Goal: Task Accomplishment & Management: Use online tool/utility

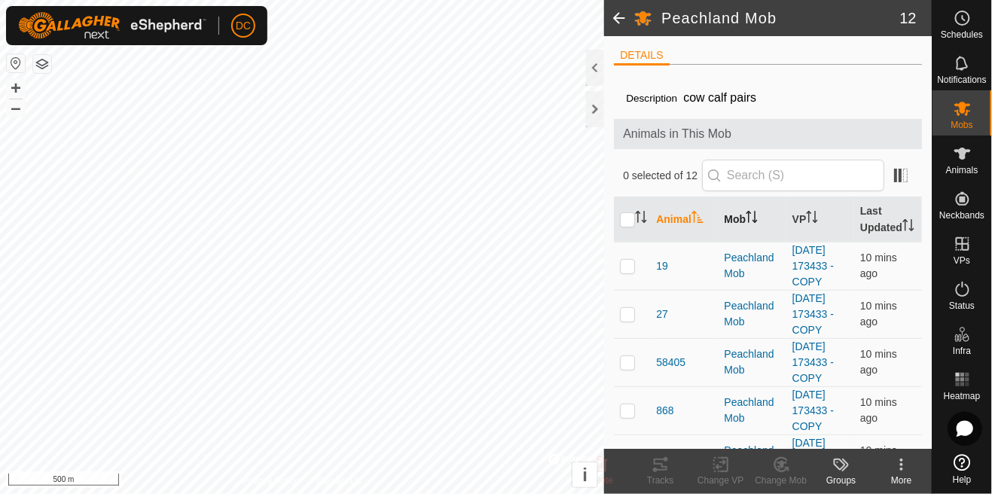
click at [752, 223] on icon "Activate to sort" at bounding box center [752, 217] width 12 height 12
click at [645, 265] on td at bounding box center [632, 266] width 36 height 48
checkbox input "true"
click at [633, 313] on p-checkbox at bounding box center [627, 314] width 15 height 12
checkbox input "true"
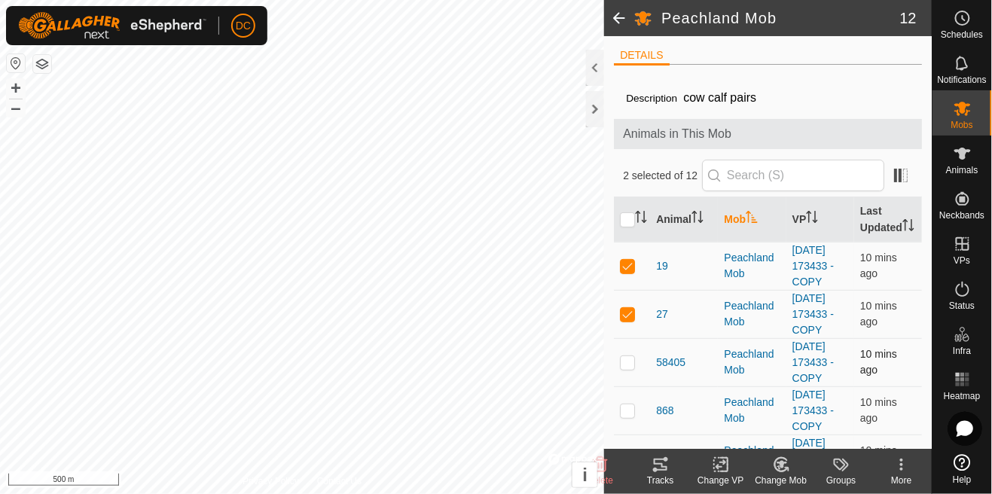
click at [633, 364] on p-checkbox at bounding box center [627, 362] width 15 height 12
checkbox input "true"
click at [635, 417] on td at bounding box center [632, 410] width 36 height 48
checkbox input "true"
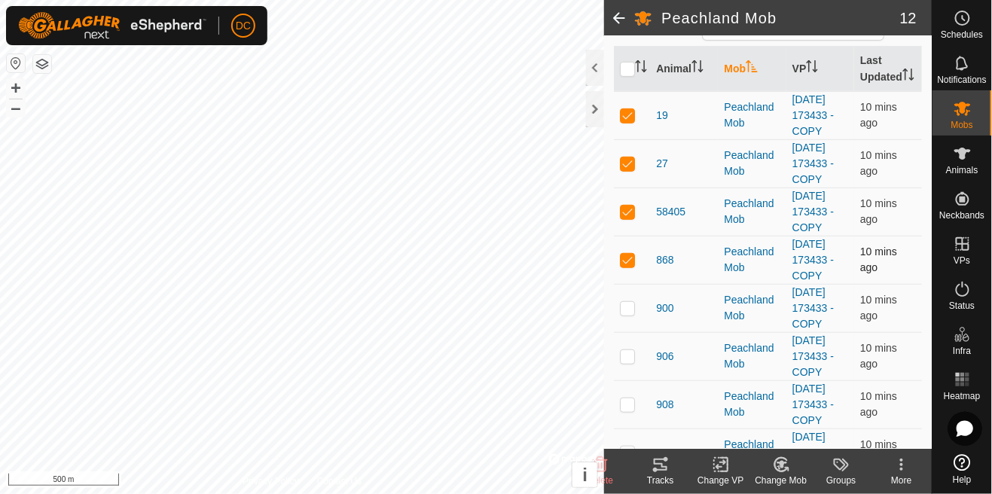
scroll to position [151, 0]
click at [632, 316] on td at bounding box center [632, 307] width 36 height 48
checkbox input "true"
click at [630, 357] on p-checkbox at bounding box center [627, 355] width 15 height 12
checkbox input "true"
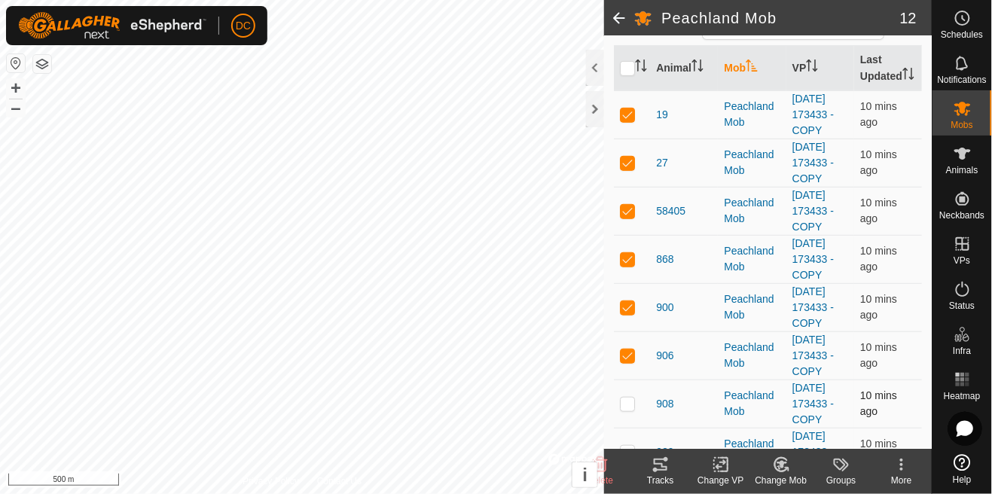
click at [634, 416] on td at bounding box center [632, 404] width 36 height 48
checkbox input "true"
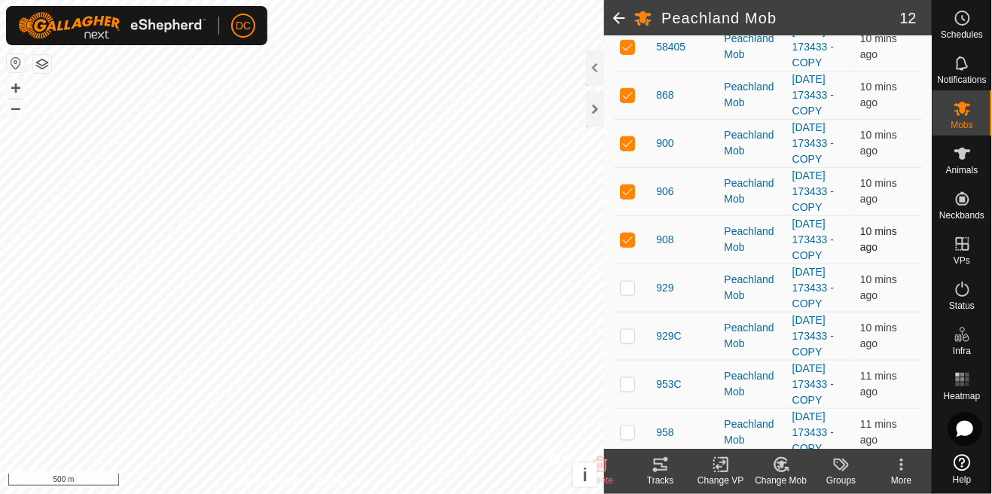
scroll to position [319, 0]
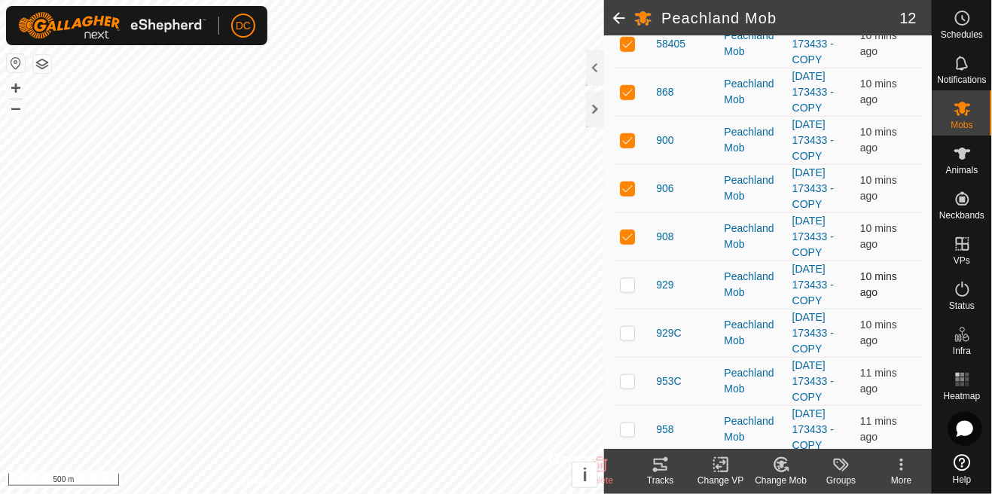
click at [627, 290] on td at bounding box center [632, 285] width 36 height 48
checkbox input "true"
click at [625, 340] on td at bounding box center [632, 333] width 36 height 48
checkbox input "true"
click at [633, 376] on p-checkbox at bounding box center [627, 381] width 15 height 12
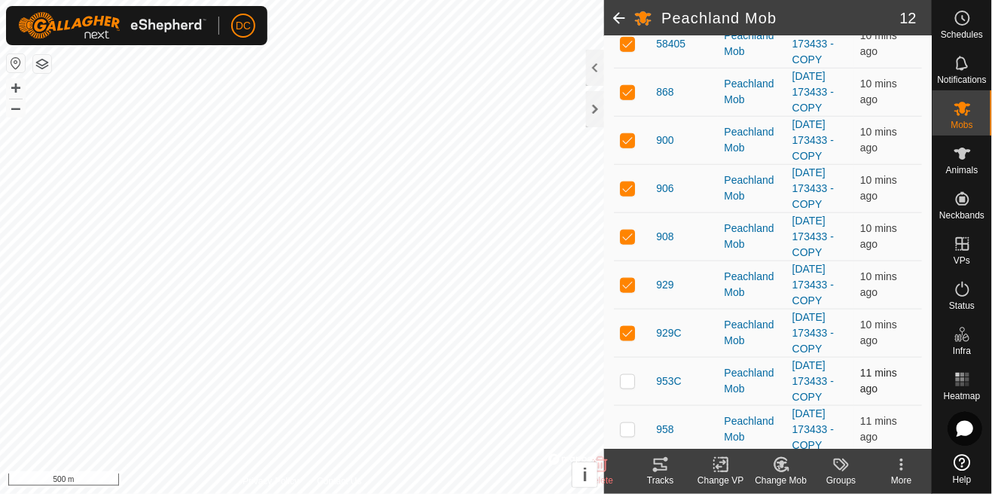
checkbox input "true"
click at [632, 429] on p-checkbox at bounding box center [627, 429] width 15 height 12
click at [626, 431] on p-checkbox at bounding box center [627, 429] width 15 height 12
checkbox input "false"
click at [673, 474] on div "Tracks" at bounding box center [660, 481] width 60 height 14
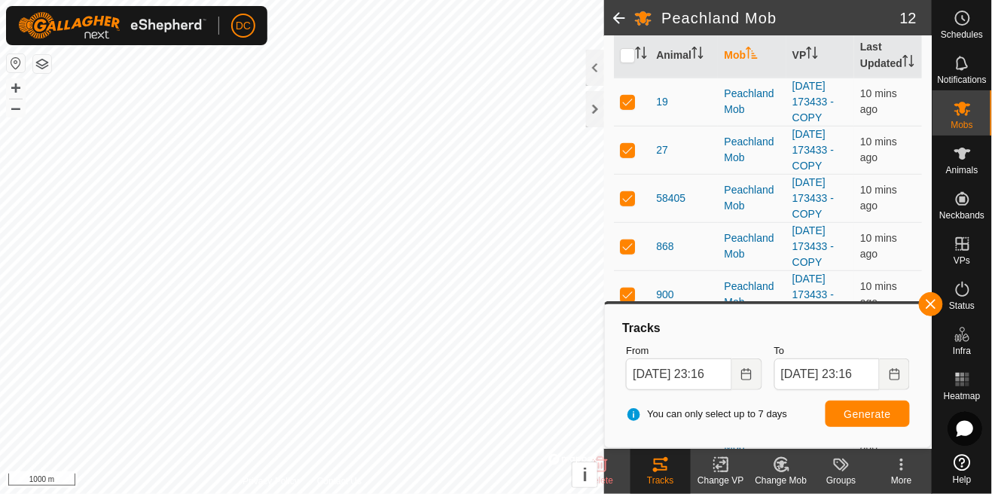
scroll to position [371, 0]
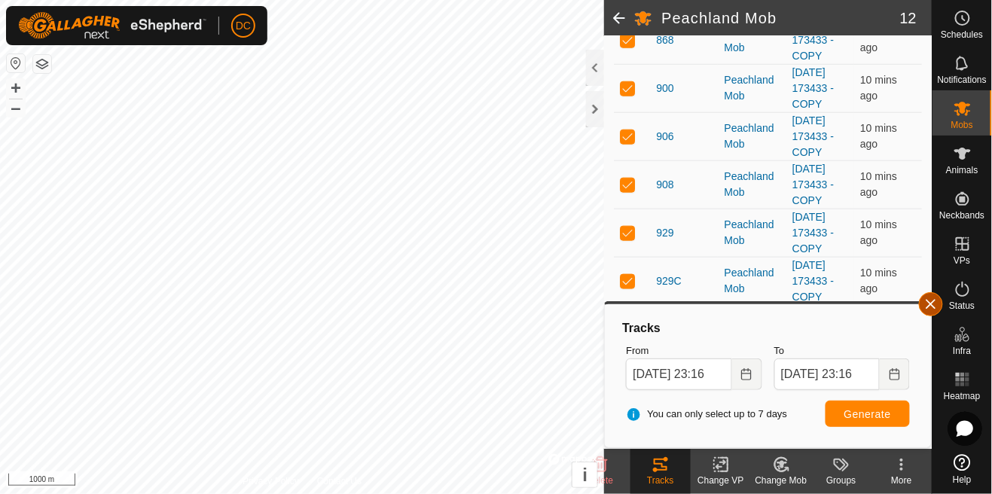
click at [935, 306] on span "button" at bounding box center [931, 304] width 12 height 12
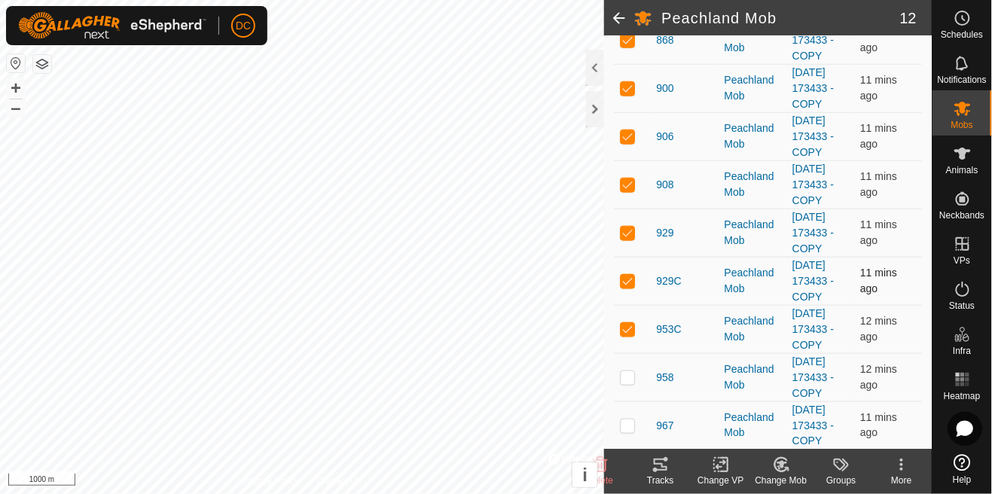
click at [639, 333] on td at bounding box center [632, 329] width 36 height 48
checkbox input "false"
click at [630, 277] on p-checkbox at bounding box center [627, 281] width 15 height 12
checkbox input "false"
click at [628, 374] on p-checkbox at bounding box center [627, 377] width 15 height 12
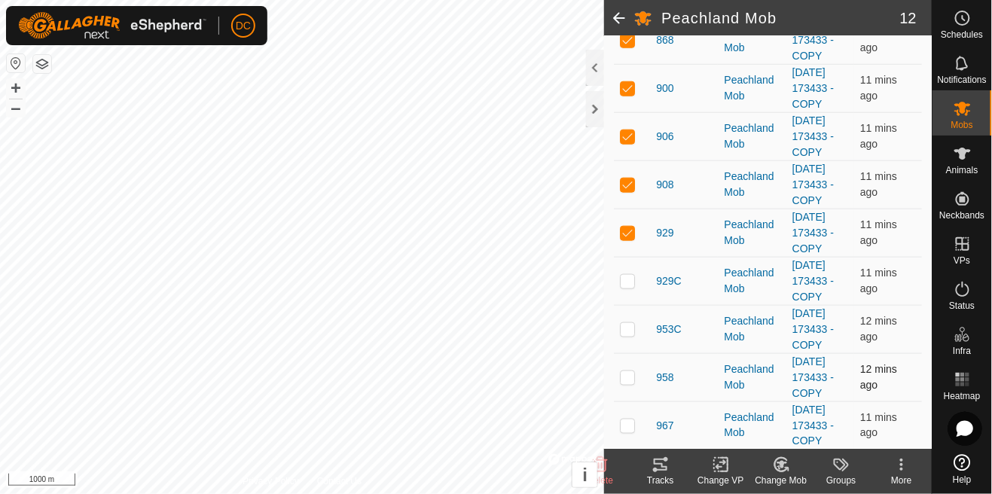
checkbox input "true"
click at [633, 435] on td at bounding box center [632, 425] width 36 height 48
checkbox input "true"
click at [665, 469] on icon at bounding box center [661, 465] width 14 height 12
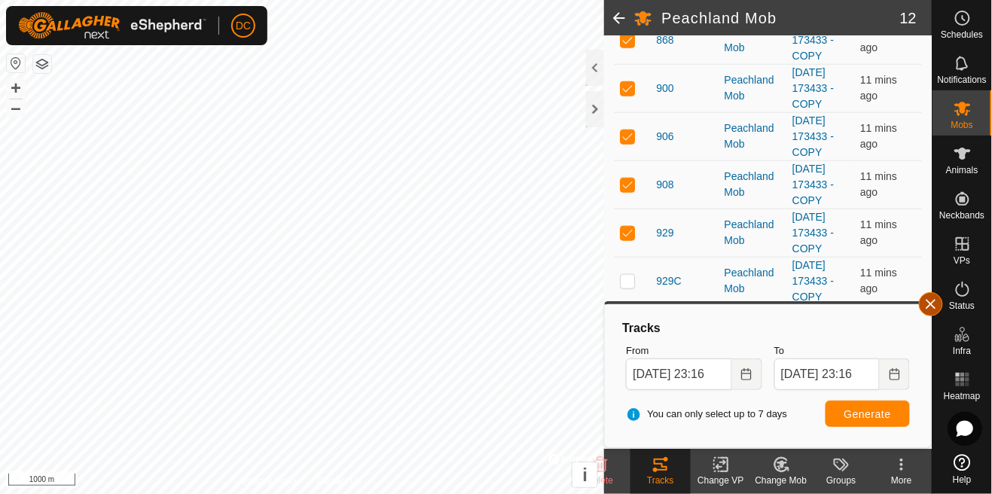
click at [934, 296] on button "button" at bounding box center [931, 304] width 24 height 24
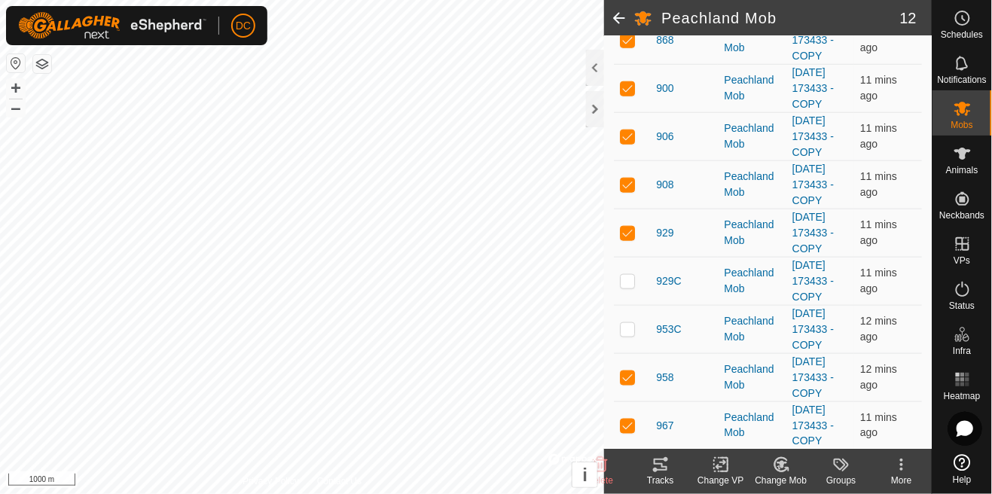
click at [963, 388] on icon at bounding box center [962, 380] width 18 height 18
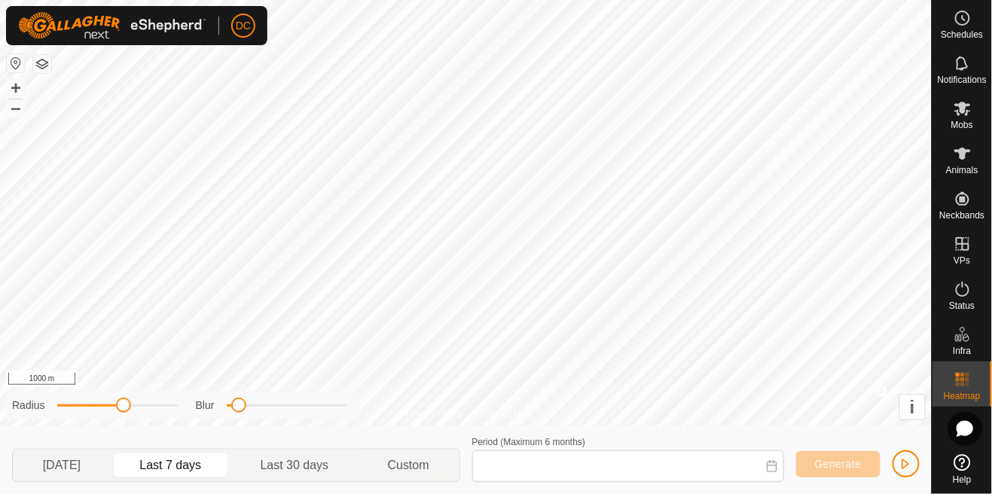
type input "[DATE] - [DATE]"
